Goal: Find specific page/section

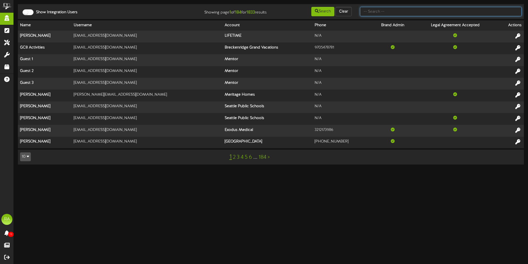
click at [391, 13] on input "text" at bounding box center [441, 11] width 162 height 9
type input "[PERSON_NAME]"
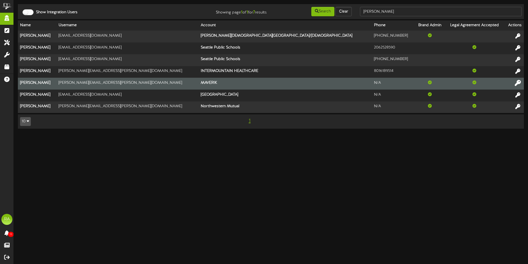
click at [516, 81] on icon at bounding box center [518, 83] width 6 height 6
